Goal: Transaction & Acquisition: Purchase product/service

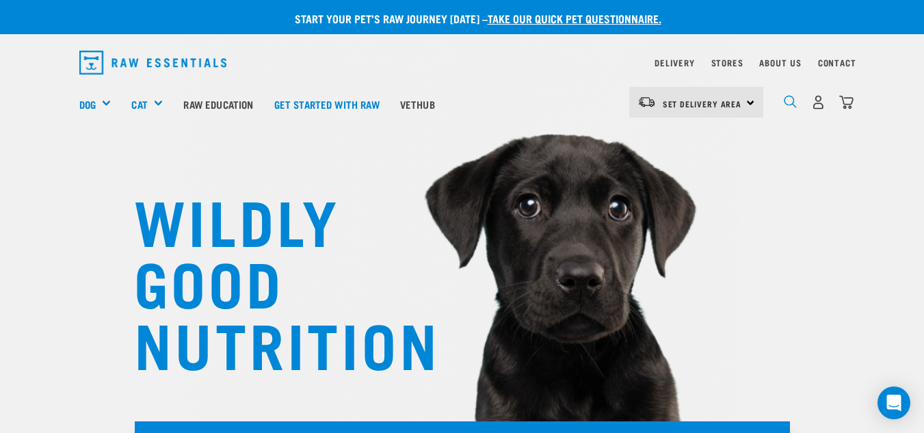
click at [785, 99] on img "dropdown navigation" at bounding box center [790, 101] width 13 height 13
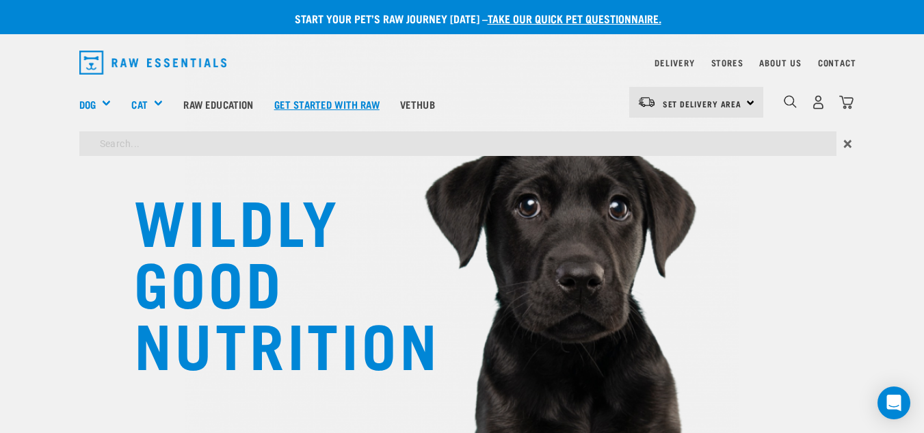
click at [371, 130] on link "Get started with Raw" at bounding box center [327, 104] width 126 height 55
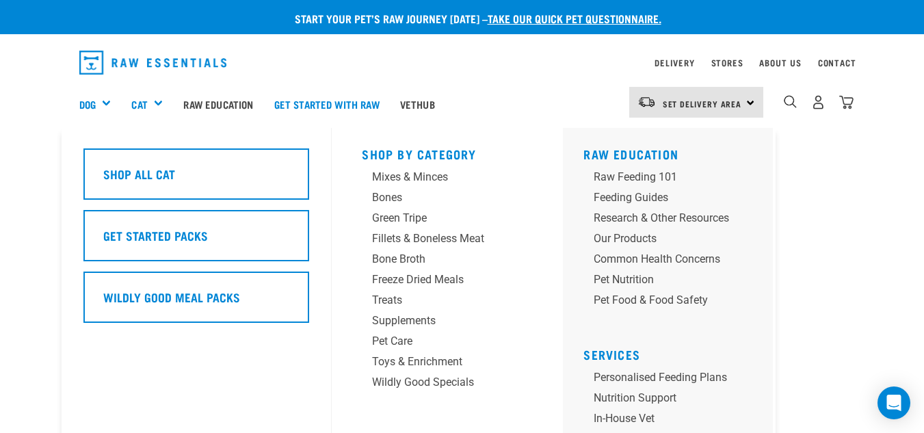
click at [172, 104] on div "Cat" at bounding box center [152, 104] width 42 height 55
click at [404, 179] on div "Mixes & Minces" at bounding box center [436, 177] width 128 height 16
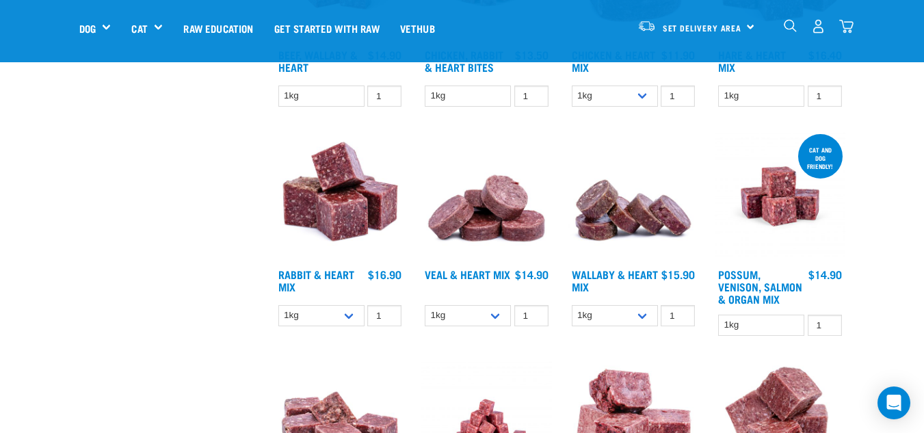
scroll to position [523, 0]
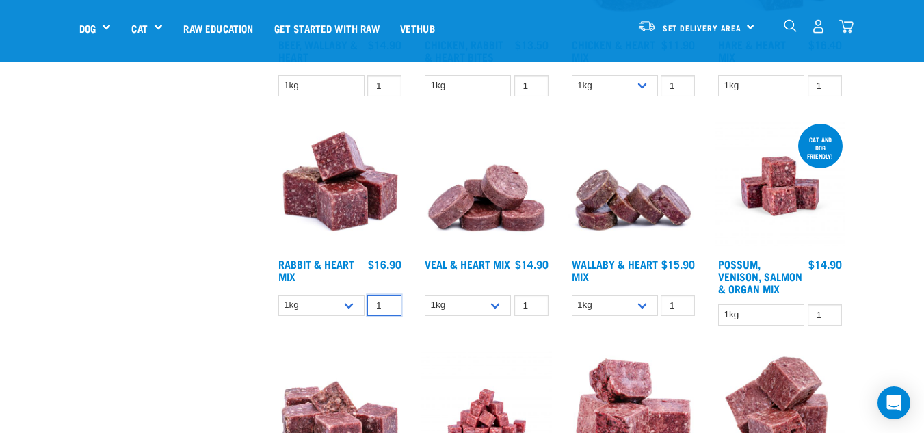
click at [383, 313] on input "1" at bounding box center [384, 305] width 34 height 21
click at [388, 301] on input "2" at bounding box center [384, 305] width 34 height 21
click at [388, 301] on input "3" at bounding box center [384, 305] width 34 height 21
click at [388, 301] on input "4" at bounding box center [384, 305] width 34 height 21
click at [388, 301] on input "5" at bounding box center [384, 305] width 34 height 21
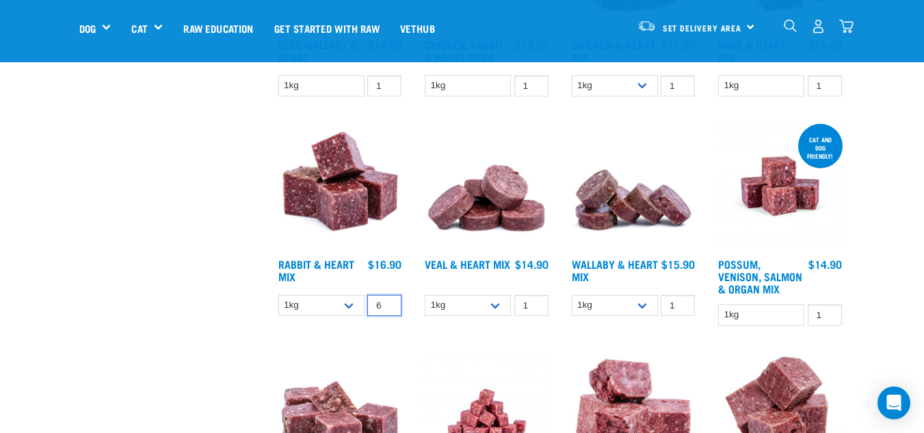
click at [388, 301] on input "6" at bounding box center [384, 305] width 34 height 21
click at [388, 301] on input "7" at bounding box center [384, 305] width 34 height 21
click at [388, 301] on input "8" at bounding box center [384, 305] width 34 height 21
click at [388, 301] on input "9" at bounding box center [384, 305] width 34 height 21
click at [388, 301] on input "10" at bounding box center [384, 305] width 34 height 21
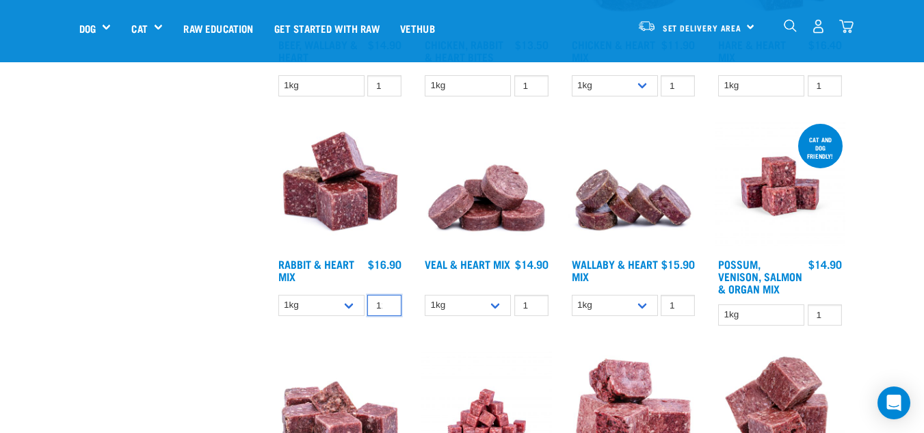
click at [388, 301] on input "11" at bounding box center [384, 305] width 34 height 21
click at [388, 301] on input "12" at bounding box center [384, 305] width 34 height 21
type input "13"
click at [388, 301] on input "13" at bounding box center [384, 305] width 34 height 21
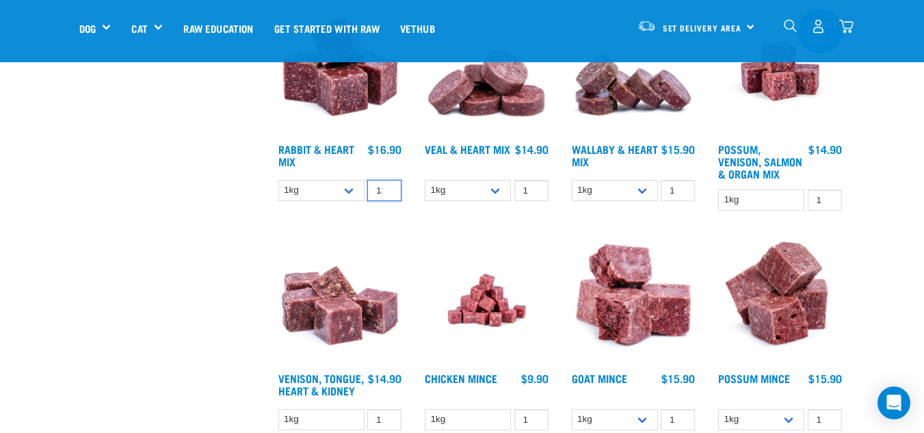
scroll to position [633, 0]
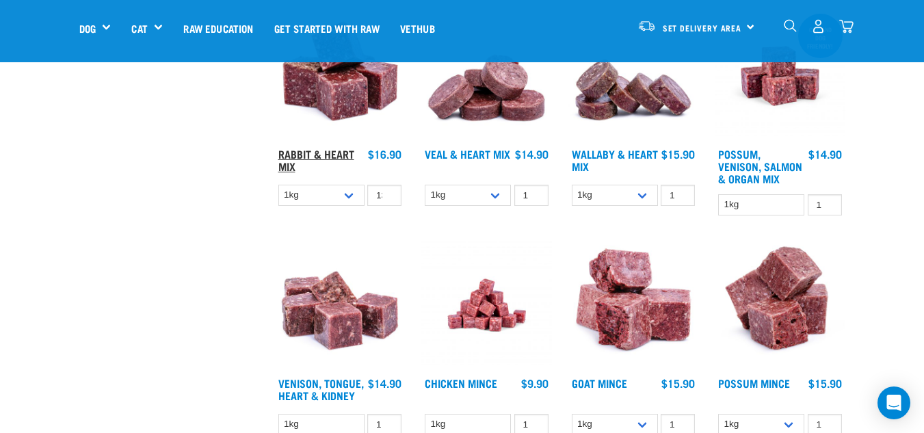
click at [318, 154] on link "Rabbit & Heart Mix" at bounding box center [316, 159] width 76 height 18
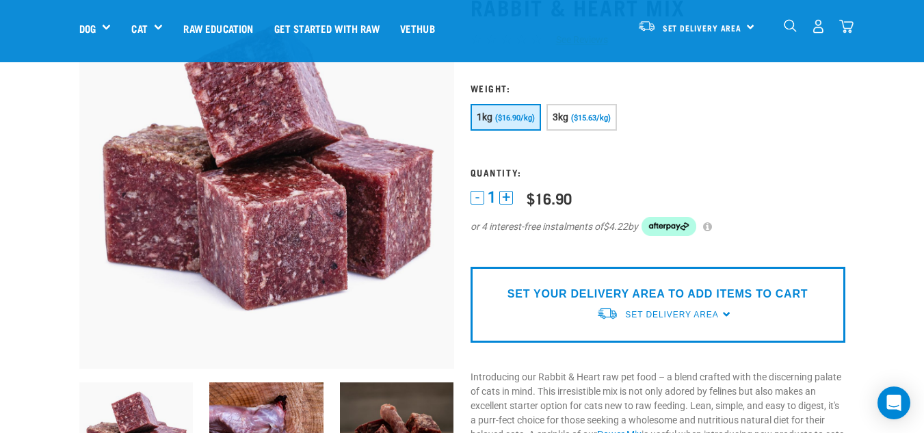
scroll to position [107, 0]
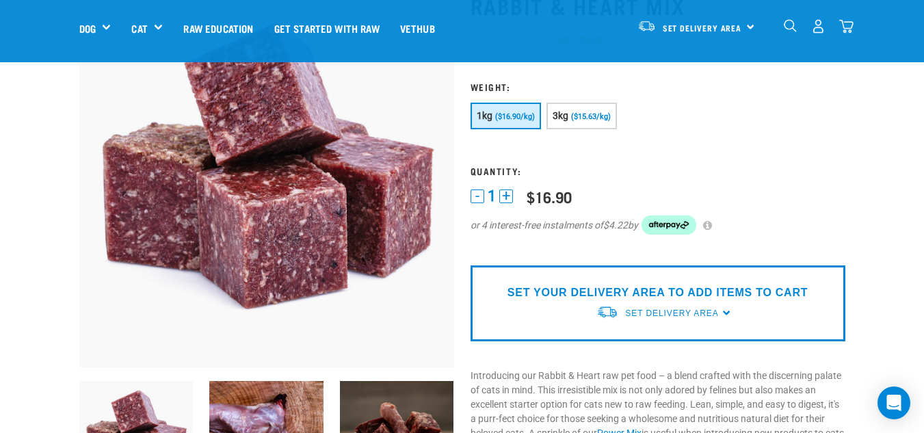
click at [510, 192] on button "+" at bounding box center [506, 196] width 14 height 14
click at [508, 196] on button "+" at bounding box center [506, 196] width 14 height 14
click at [510, 199] on button "+" at bounding box center [506, 196] width 14 height 14
click at [508, 202] on button "+" at bounding box center [506, 196] width 14 height 14
click at [508, 201] on button "+" at bounding box center [506, 196] width 14 height 14
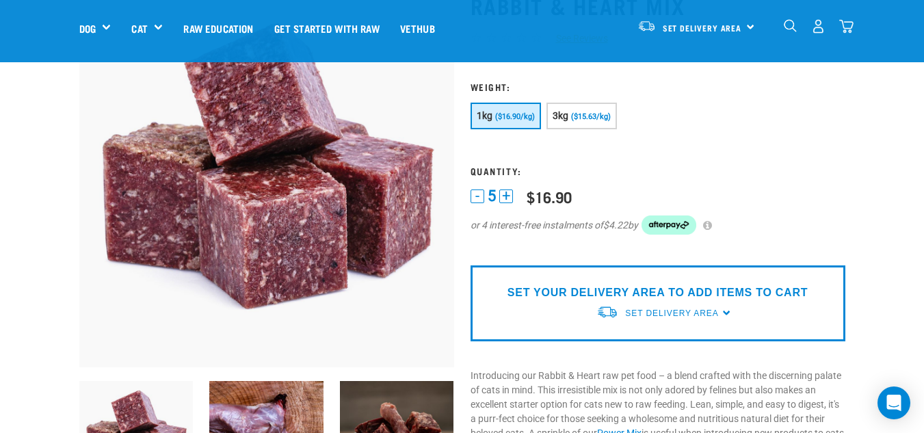
click at [510, 197] on button "+" at bounding box center [506, 196] width 14 height 14
click at [508, 201] on button "+" at bounding box center [506, 196] width 14 height 14
click at [511, 198] on button "+" at bounding box center [506, 196] width 14 height 14
click at [511, 196] on button "+" at bounding box center [506, 196] width 14 height 14
click at [512, 202] on button "+" at bounding box center [515, 196] width 14 height 14
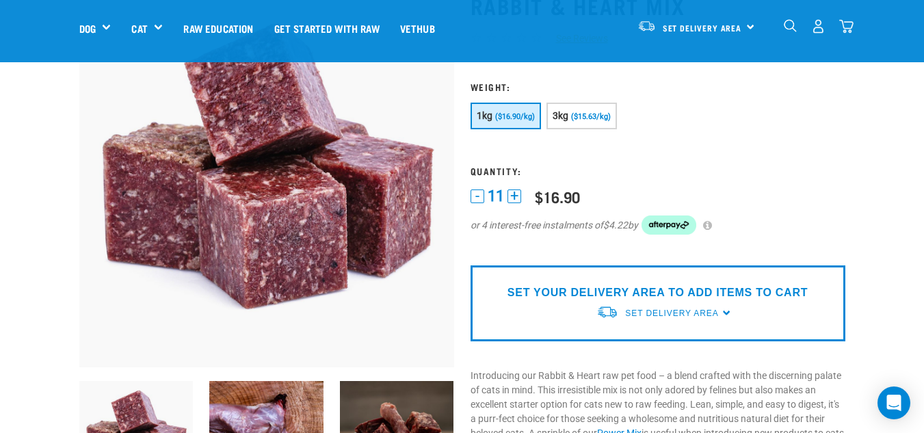
click at [518, 201] on button "+" at bounding box center [515, 196] width 14 height 14
click at [516, 201] on button "+" at bounding box center [515, 196] width 14 height 14
click at [519, 203] on div "- 12 +" at bounding box center [496, 196] width 51 height 14
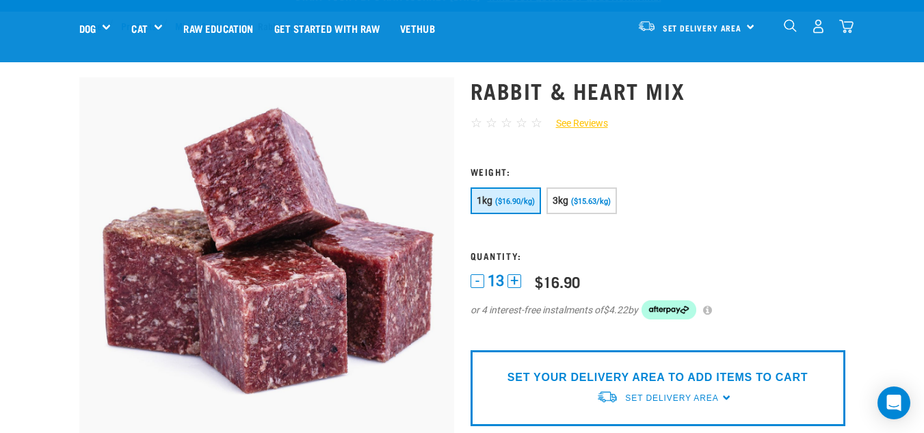
scroll to position [0, 0]
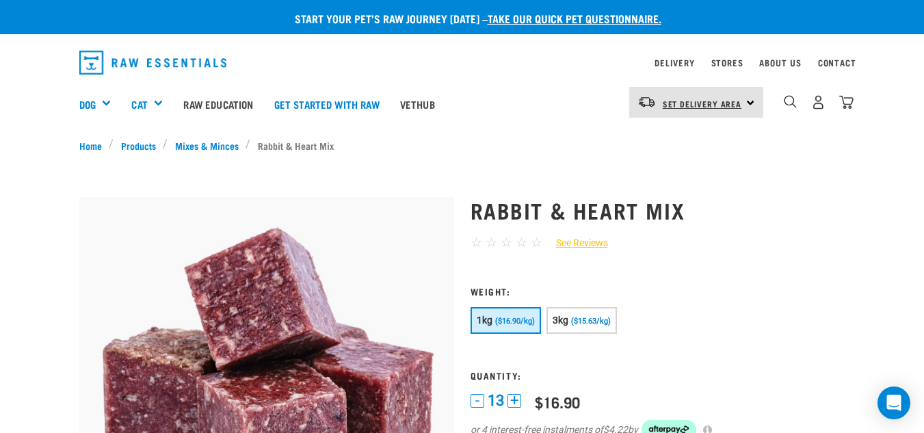
click at [740, 109] on link "Set Delivery Area" at bounding box center [702, 104] width 79 height 22
click at [703, 145] on link "[GEOGRAPHIC_DATA]" at bounding box center [694, 141] width 131 height 30
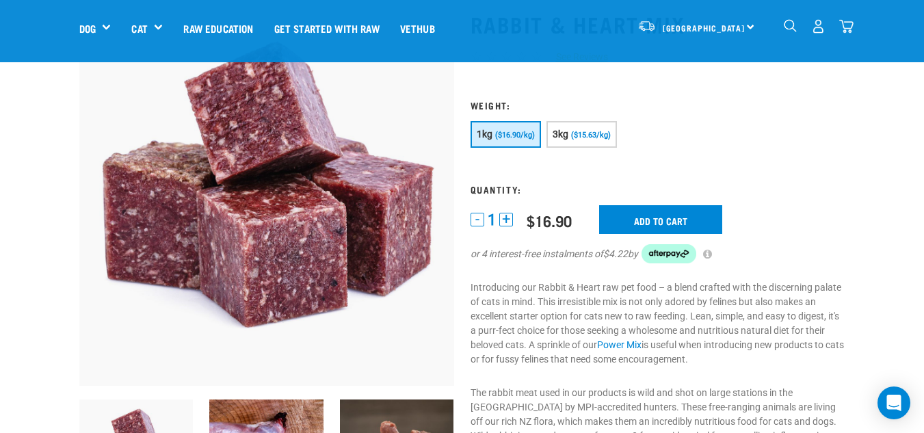
scroll to position [94, 0]
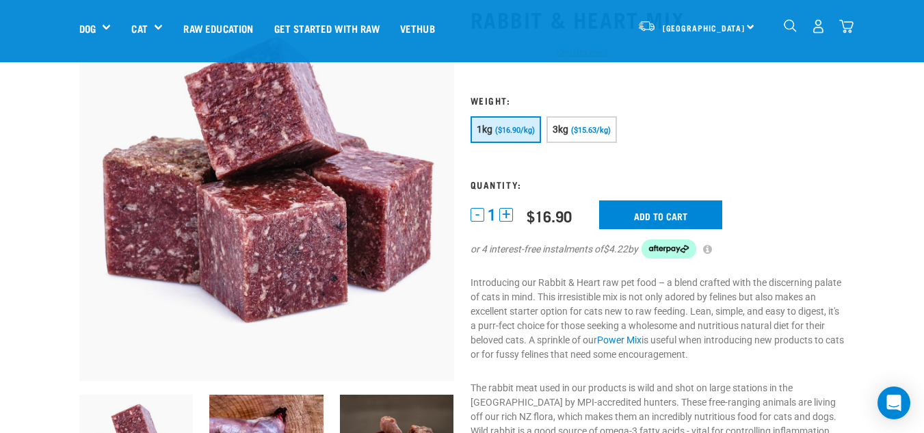
click at [510, 214] on button "+" at bounding box center [506, 215] width 14 height 14
click at [507, 213] on button "+" at bounding box center [506, 215] width 14 height 14
click at [509, 211] on button "+" at bounding box center [506, 215] width 14 height 14
click at [510, 215] on button "+" at bounding box center [506, 215] width 14 height 14
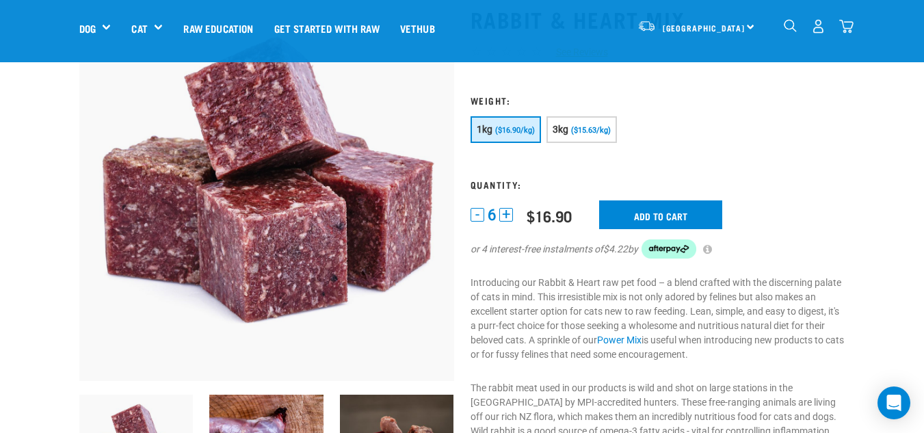
click at [508, 212] on button "+" at bounding box center [506, 215] width 14 height 14
click at [508, 207] on div "7 - 6 + 0 100 0 100 $16.90 $46.90 Add to cart or 4 interest-free instalments of…" at bounding box center [658, 237] width 375 height 75
click at [508, 216] on button "+" at bounding box center [506, 215] width 14 height 14
click at [510, 215] on button "+" at bounding box center [506, 215] width 14 height 14
click at [507, 215] on button "+" at bounding box center [506, 215] width 14 height 14
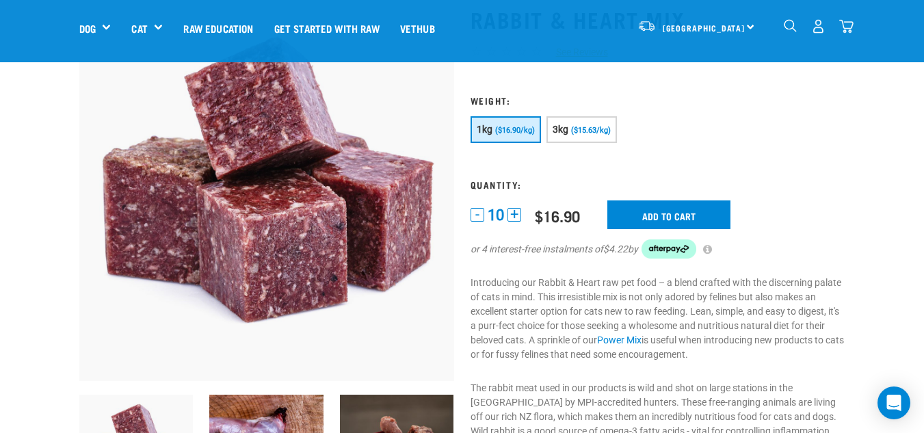
click at [512, 215] on button "+" at bounding box center [515, 215] width 14 height 14
click at [514, 215] on button "+" at bounding box center [515, 215] width 14 height 14
click at [664, 206] on input "Add to cart" at bounding box center [668, 214] width 123 height 29
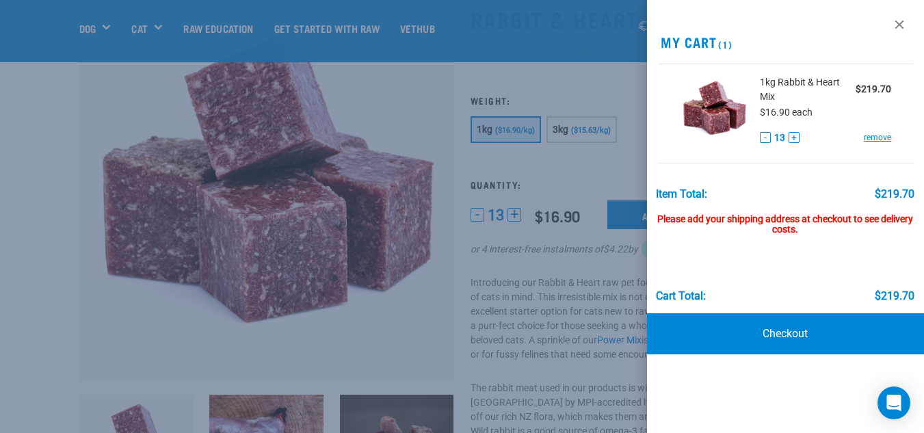
click at [735, 216] on div "Please add your shipping address at checkout to see delivery costs." at bounding box center [785, 218] width 259 height 36
click at [404, 304] on div at bounding box center [462, 216] width 924 height 433
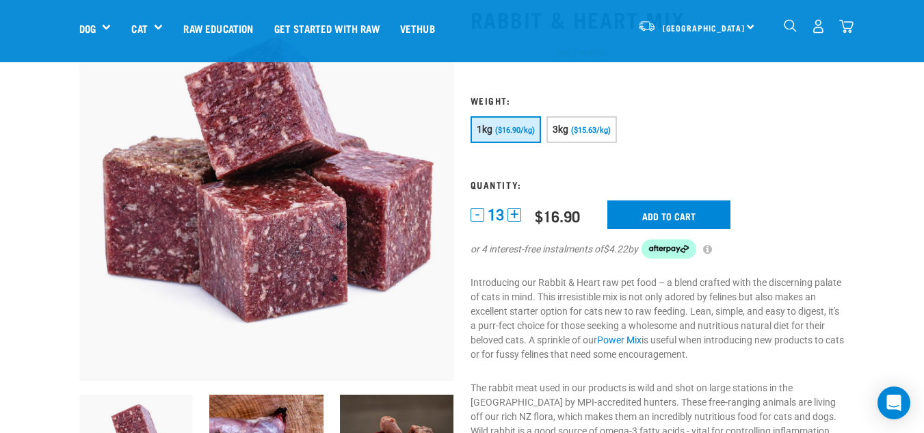
click at [823, 31] on img "dropdown navigation" at bounding box center [818, 26] width 14 height 14
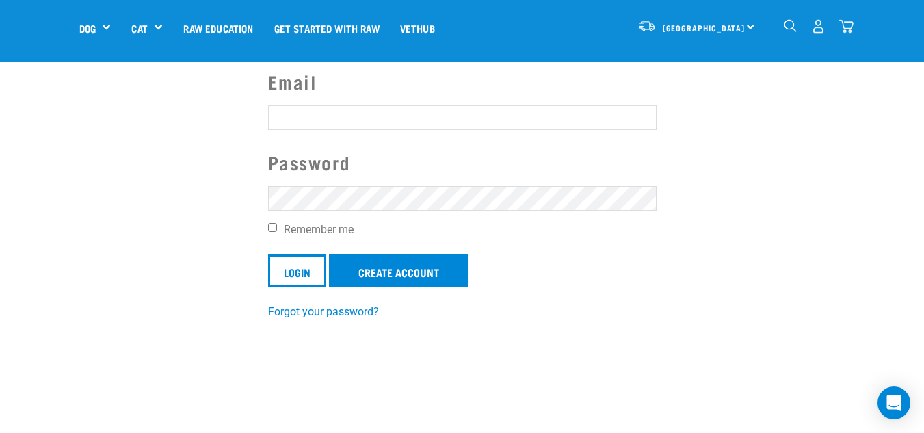
scroll to position [118, 0]
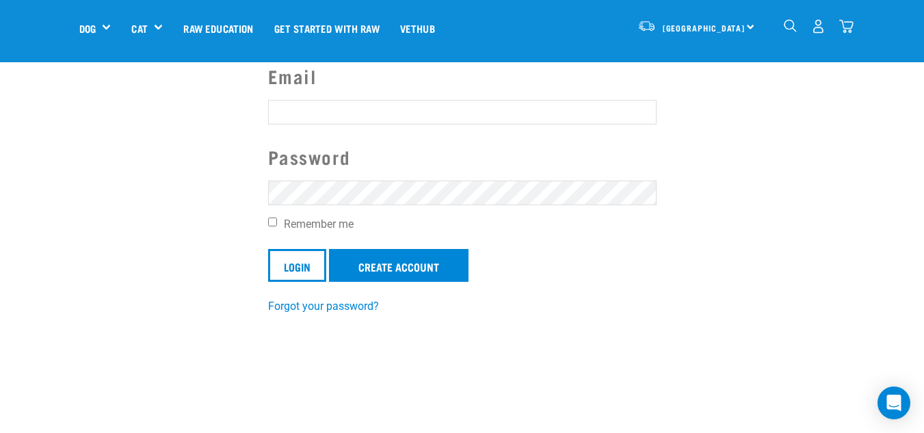
type input "[EMAIL_ADDRESS][DOMAIN_NAME]"
click at [274, 223] on input "Remember me" at bounding box center [272, 222] width 9 height 9
checkbox input "true"
click at [301, 267] on input "Login" at bounding box center [297, 265] width 58 height 33
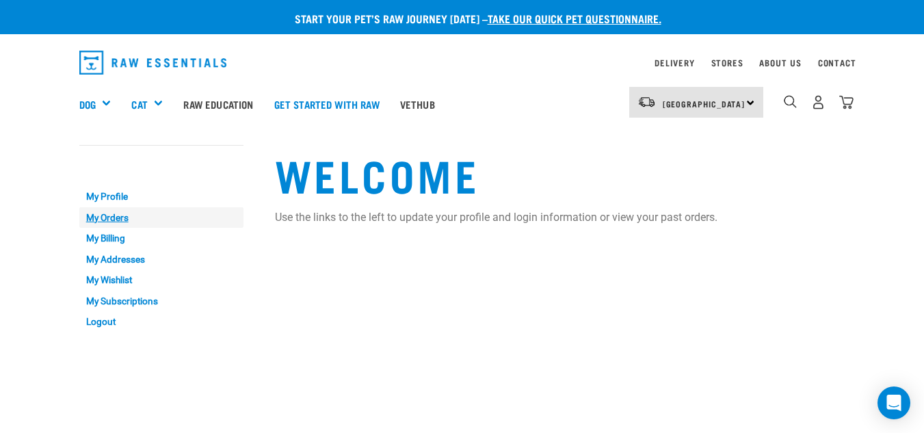
click at [104, 215] on link "My Orders" at bounding box center [161, 217] width 164 height 21
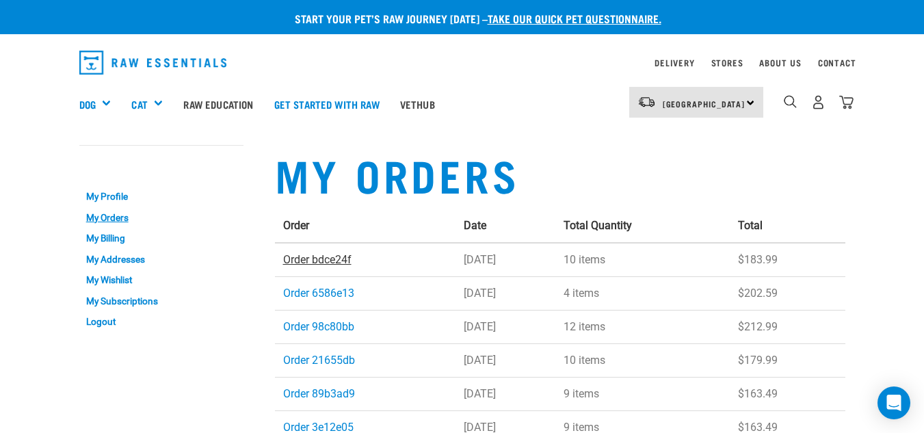
click at [346, 261] on link "Order bdce24f" at bounding box center [317, 259] width 68 height 13
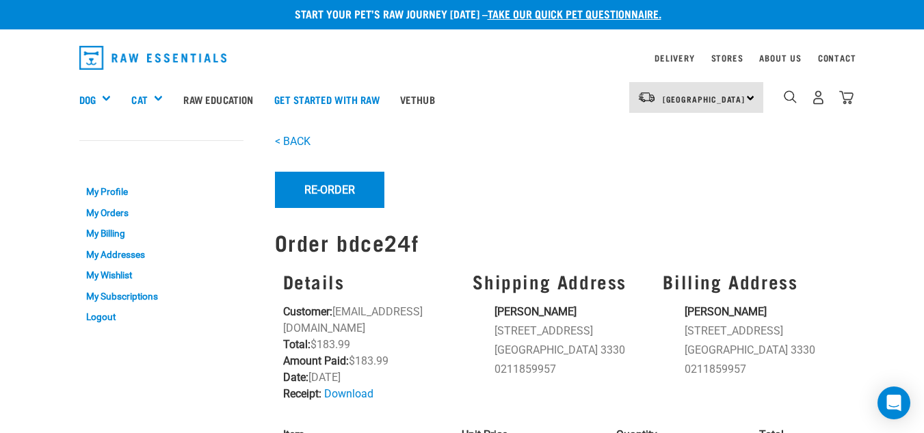
scroll to position [4, 0]
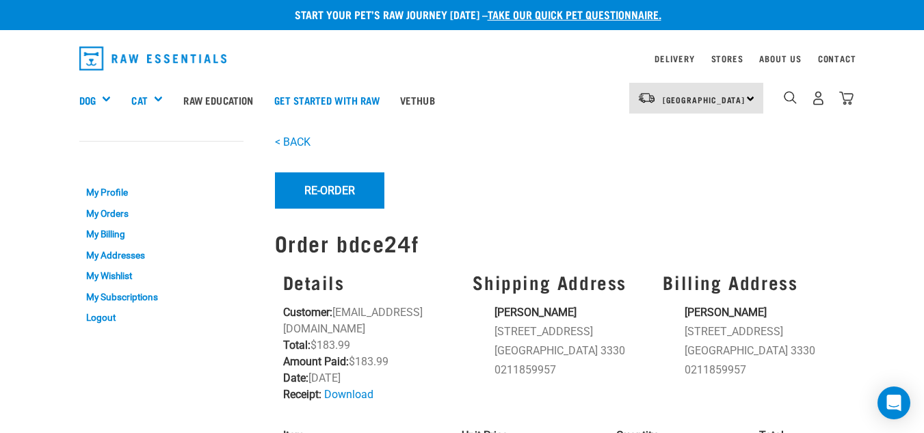
click at [333, 179] on button "Re-Order" at bounding box center [329, 190] width 109 height 36
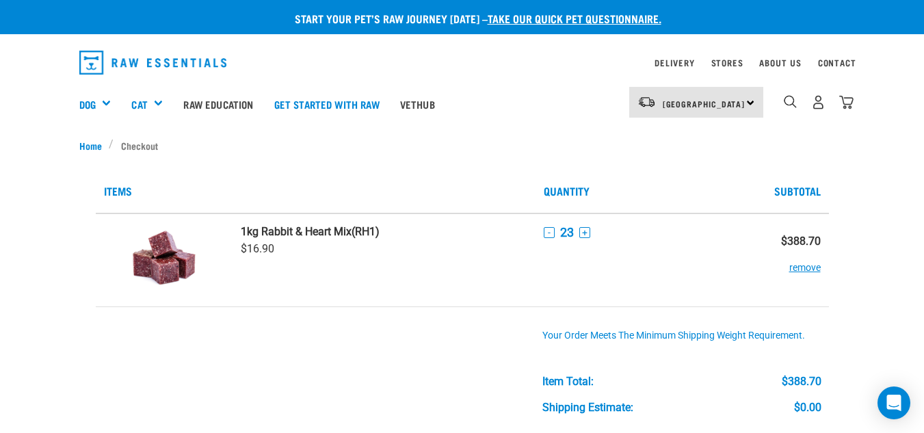
click at [549, 232] on button "-" at bounding box center [549, 232] width 11 height 11
click at [545, 233] on button "-" at bounding box center [549, 232] width 11 height 11
click at [549, 233] on button "-" at bounding box center [549, 232] width 11 height 11
click at [545, 232] on button "-" at bounding box center [549, 232] width 11 height 11
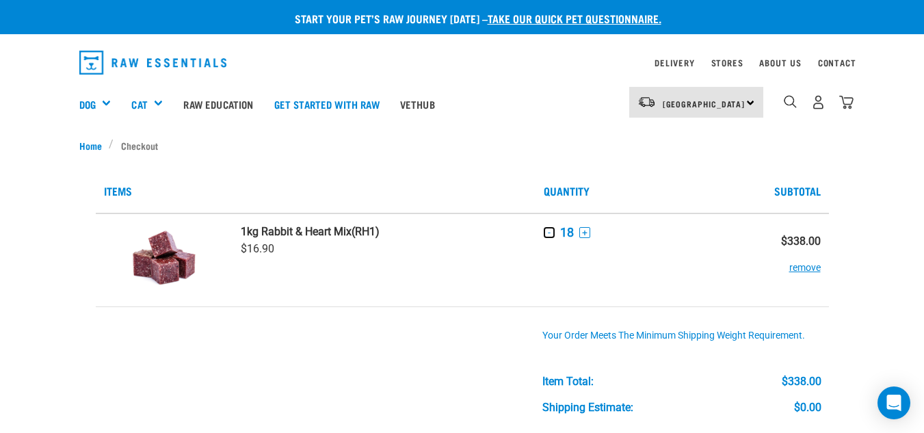
click at [545, 235] on button "-" at bounding box center [549, 232] width 11 height 11
click at [549, 233] on button "-" at bounding box center [549, 232] width 11 height 11
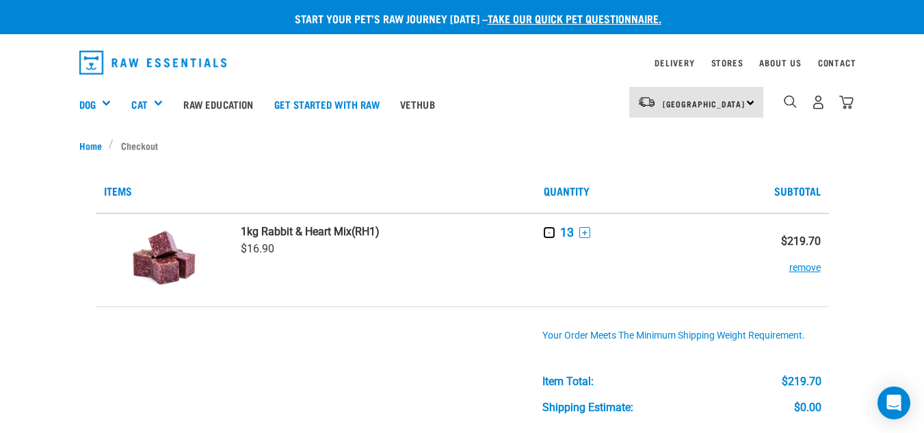
click at [546, 232] on button "-" at bounding box center [549, 232] width 11 height 11
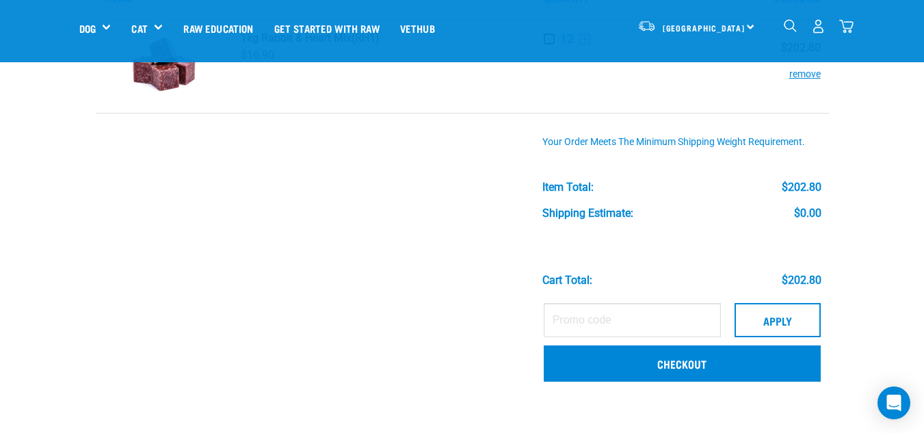
scroll to position [114, 0]
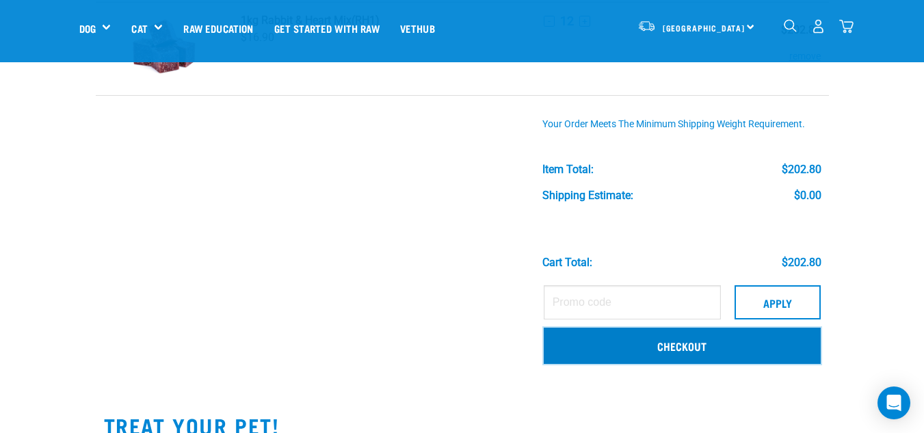
click at [687, 336] on link "Checkout" at bounding box center [682, 346] width 277 height 36
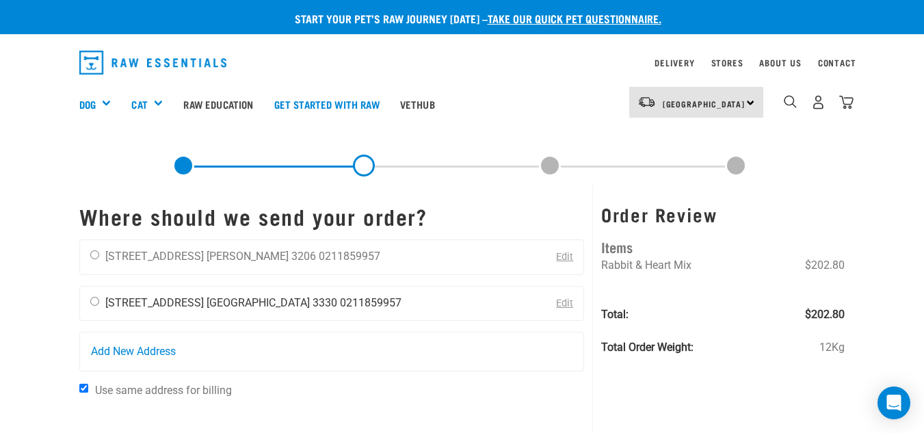
click at [94, 299] on input "radio" at bounding box center [94, 301] width 9 height 9
radio input "true"
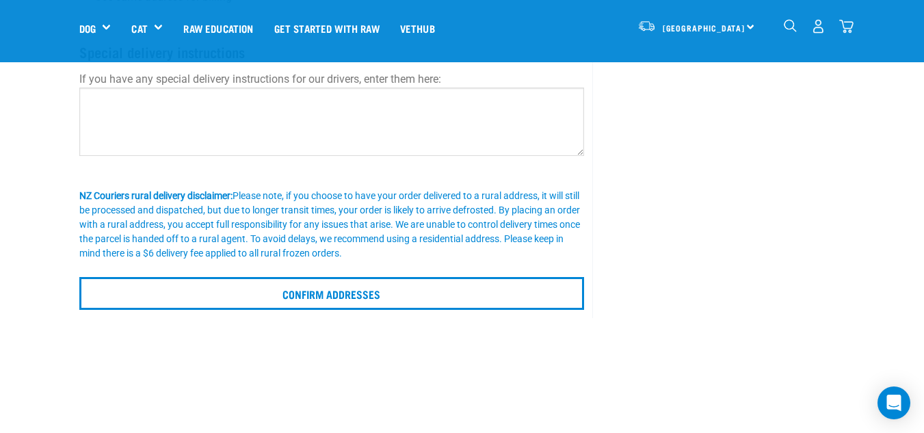
scroll to position [298, 0]
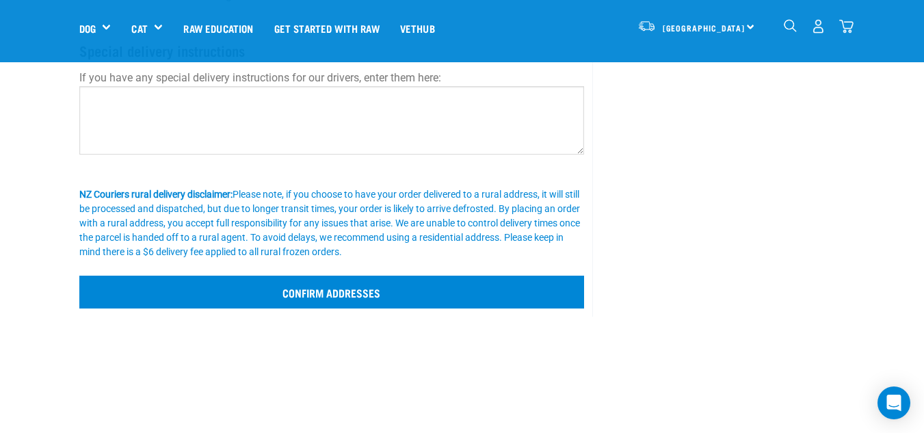
click at [250, 287] on input "Confirm addresses" at bounding box center [332, 292] width 506 height 33
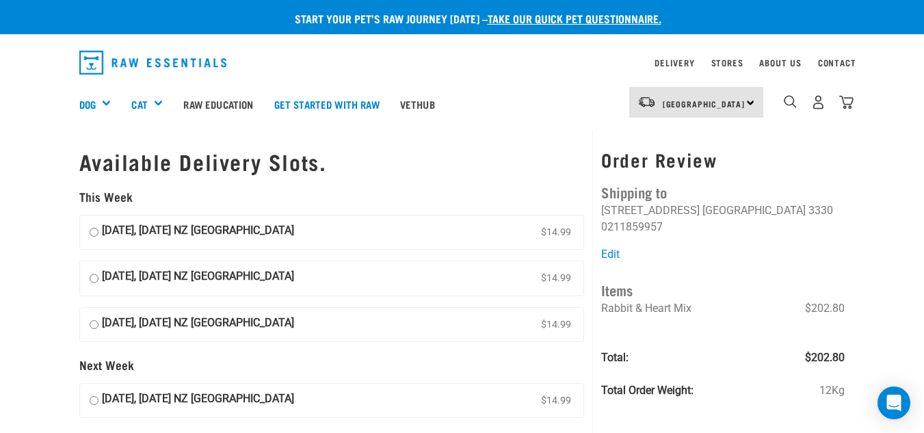
click at [95, 231] on input "13 August, Wednesday NZ Couriers North Island $14.99" at bounding box center [94, 232] width 9 height 21
radio input "true"
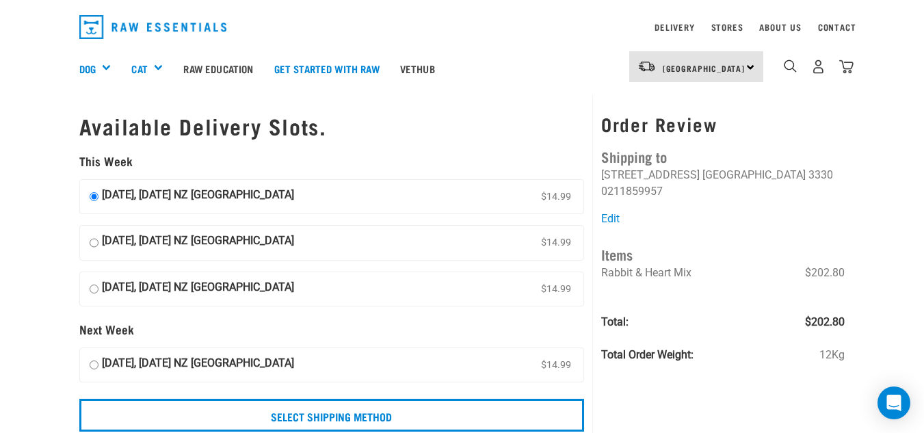
scroll to position [35, 0]
click at [309, 404] on input "Select Shipping Method" at bounding box center [332, 415] width 506 height 33
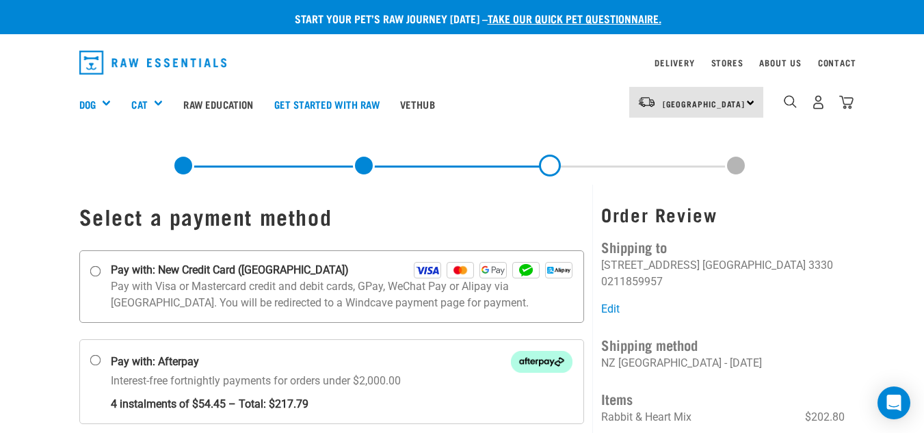
click at [93, 266] on input "Pay with: New Credit Card ([GEOGRAPHIC_DATA])" at bounding box center [95, 270] width 11 height 11
radio input "true"
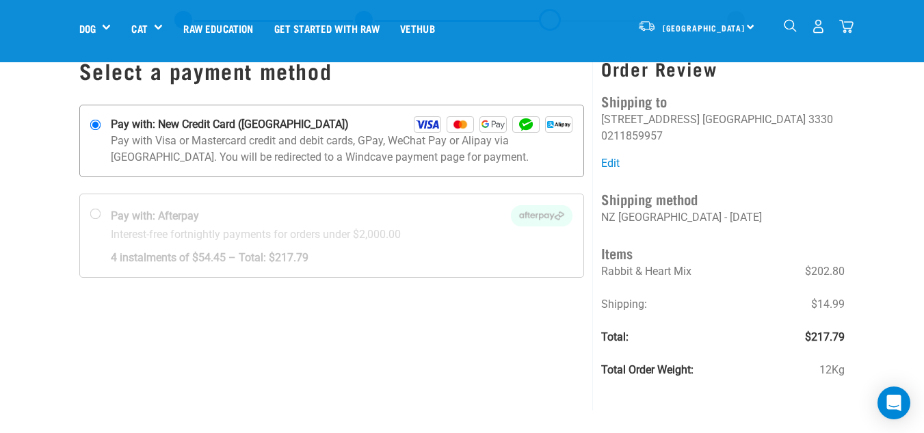
scroll to position [41, 0]
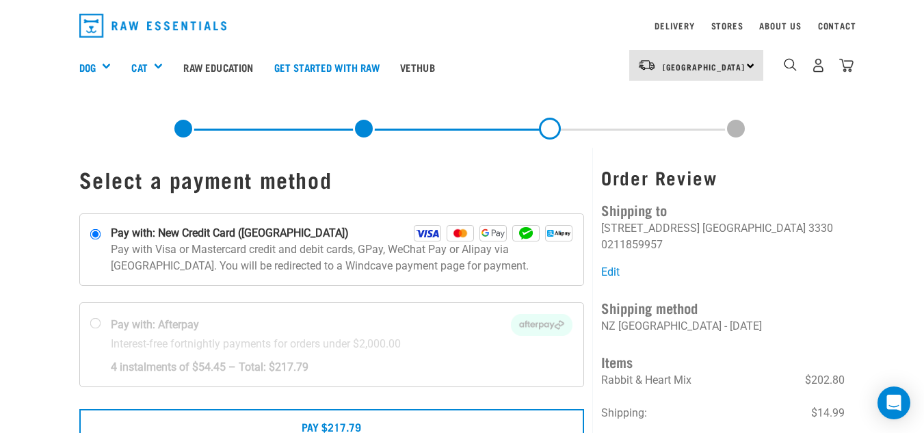
scroll to position [13, 0]
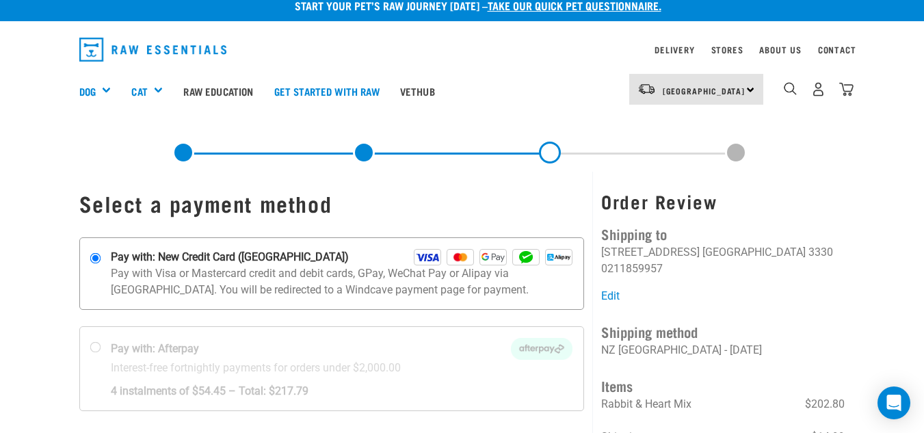
click at [426, 255] on img at bounding box center [427, 257] width 27 height 16
click at [101, 255] on input "Pay with: New Credit Card ([GEOGRAPHIC_DATA])" at bounding box center [95, 257] width 11 height 11
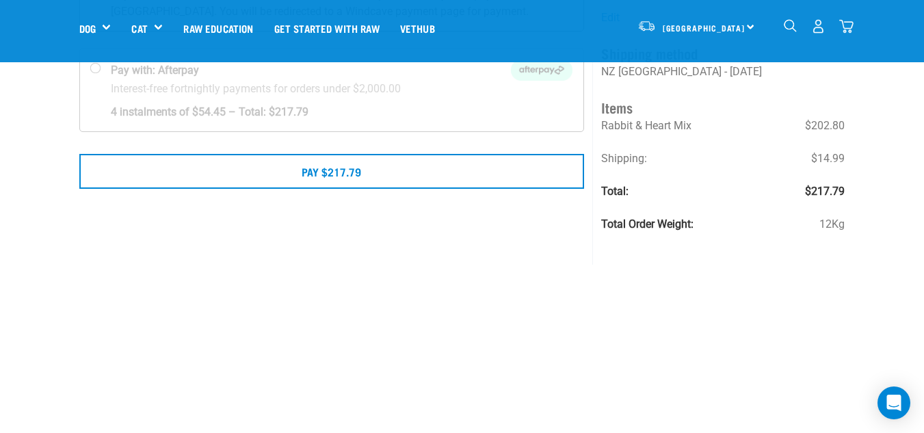
scroll to position [198, 0]
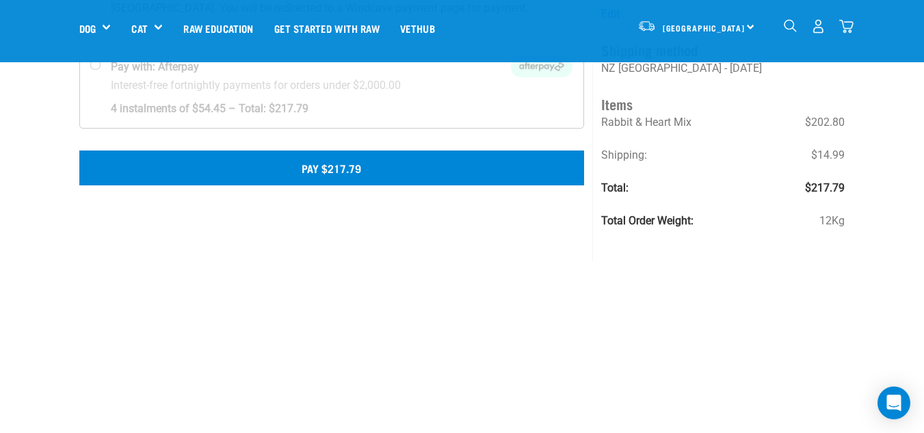
click at [322, 170] on button "Pay $217.79" at bounding box center [332, 167] width 506 height 34
